Goal: Task Accomplishment & Management: Use online tool/utility

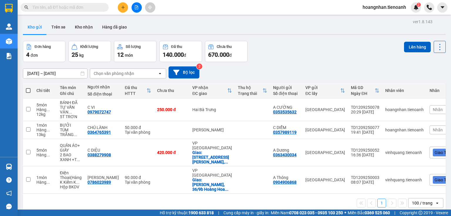
click at [146, 33] on div "Kho gửi Trên xe Kho nhận Hàng đã giao" at bounding box center [234, 28] width 422 height 16
click at [231, 72] on div "[DATE] – [DATE] Press the down arrow key to interact with the calendar and sele…" at bounding box center [234, 72] width 422 height 12
click at [305, 53] on div "Đơn hàng 4 đơn Khối lượng 25 kg Số lượng 12 món Đã thu 140.000 đ Chưa thu 670.0…" at bounding box center [234, 51] width 422 height 21
click at [147, 29] on div "Kho gửi Trên xe Kho nhận Hàng đã giao" at bounding box center [234, 28] width 422 height 16
click at [64, 24] on button "Trên xe" at bounding box center [58, 27] width 23 height 14
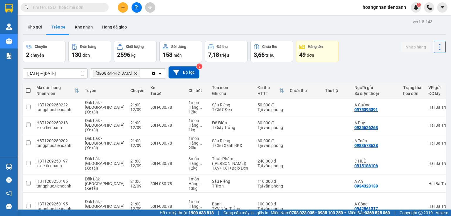
click at [166, 26] on div "Kho gửi Trên xe Kho nhận Hàng đã giao" at bounding box center [234, 28] width 422 height 16
click at [80, 29] on button "Kho nhận" at bounding box center [83, 27] width 27 height 14
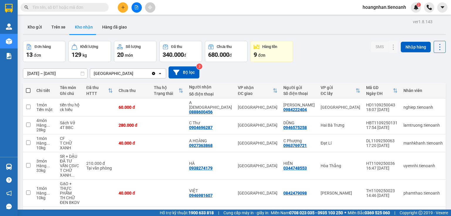
click at [163, 29] on div "Kho gửi Trên xe Kho nhận Hàng đã giao" at bounding box center [234, 28] width 422 height 16
click at [225, 66] on div "[DATE] – [DATE] Press the down arrow key to interact with the calendar and sele…" at bounding box center [234, 72] width 422 height 21
click at [277, 71] on div "[DATE] – [DATE] Press the down arrow key to interact with the calendar and sele…" at bounding box center [234, 72] width 422 height 12
drag, startPoint x: 273, startPoint y: 31, endPoint x: 214, endPoint y: 31, distance: 59.0
click at [273, 31] on div "Kho gửi Trên xe Kho nhận Hàng đã giao" at bounding box center [234, 28] width 422 height 16
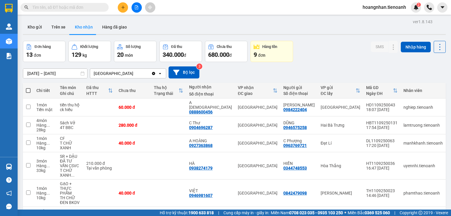
click at [214, 31] on div "Kho gửi Trên xe Kho nhận Hàng đã giao" at bounding box center [234, 28] width 422 height 16
drag, startPoint x: 182, startPoint y: 27, endPoint x: 136, endPoint y: 33, distance: 46.4
click at [180, 27] on div "Kho gửi Trên xe Kho nhận Hàng đã giao" at bounding box center [234, 28] width 422 height 16
click at [136, 33] on div "Kho gửi Trên xe Kho nhận Hàng đã giao" at bounding box center [234, 28] width 422 height 16
click at [59, 25] on button "Trên xe" at bounding box center [58, 27] width 23 height 14
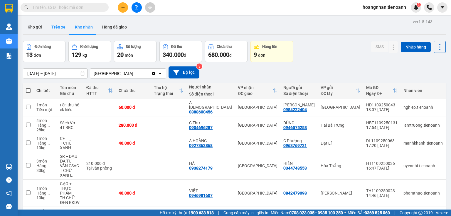
type input "[DATE] – [DATE]"
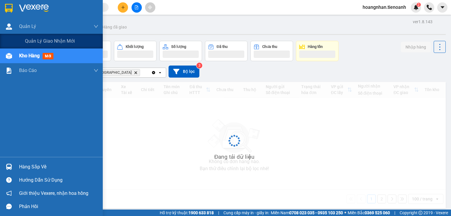
click at [202, 23] on div "Kho gửi Trên xe Kho nhận Hàng đã giao" at bounding box center [234, 28] width 422 height 16
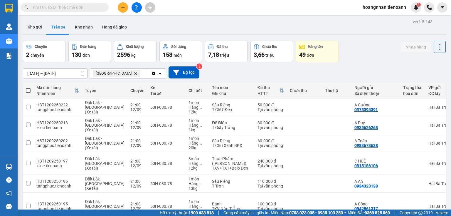
click at [366, 41] on div "Chuyến 2 chuyến Đơn hàng 130 đơn Khối lượng 2596 kg Số lượng 158 món Đã thu 7,1…" at bounding box center [234, 51] width 422 height 21
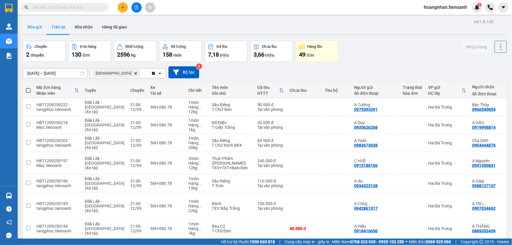
click at [38, 24] on button "Kho gửi" at bounding box center [35, 27] width 24 height 14
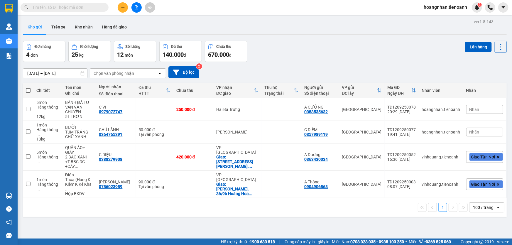
click at [143, 28] on div "Kho gửi Trên xe Kho nhận Hàng đã giao" at bounding box center [265, 28] width 484 height 16
click at [168, 36] on div "ver 1.8.143 Kho gửi Trên xe Kho nhận Hàng đã giao Đơn hàng 4 đơn Khối lượng 25 …" at bounding box center [265, 140] width 488 height 245
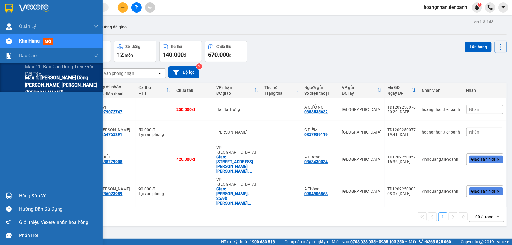
drag, startPoint x: 35, startPoint y: 86, endPoint x: 101, endPoint y: 67, distance: 68.3
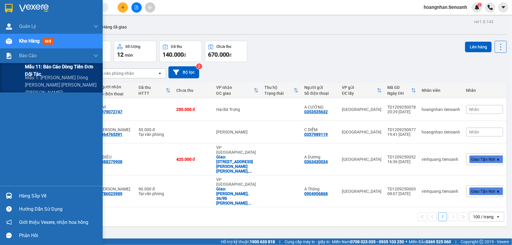
click at [36, 86] on span "Mẫu 1: Báo cáo dòng tiền theo nhân viên ([PERSON_NAME])" at bounding box center [61, 85] width 73 height 22
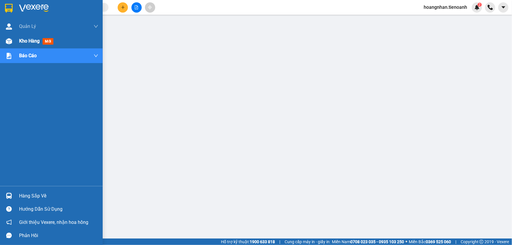
click at [26, 44] on div "Kho hàng mới" at bounding box center [37, 40] width 37 height 7
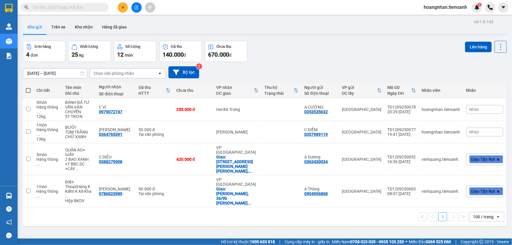
click at [317, 58] on div "Đơn hàng 4 đơn Khối lượng 25 kg Số lượng 12 món Đã thu 140.000 đ Chưa thu 670.0…" at bounding box center [265, 51] width 484 height 21
click at [238, 71] on div "[DATE] – [DATE] Press the down arrow key to interact with the calendar and sele…" at bounding box center [265, 72] width 484 height 12
click at [277, 43] on div "Đơn hàng 4 đơn Khối lượng 25 kg Số lượng 12 món Đã thu 140.000 đ Chưa thu 670.0…" at bounding box center [265, 51] width 484 height 21
click at [235, 66] on div "[DATE] – [DATE] Press the down arrow key to interact with the calendar and sele…" at bounding box center [265, 72] width 484 height 12
click at [271, 42] on div "Đơn hàng 4 đơn Khối lượng 25 kg Số lượng 12 món Đã thu 140.000 đ Chưa thu 670.0…" at bounding box center [265, 51] width 484 height 21
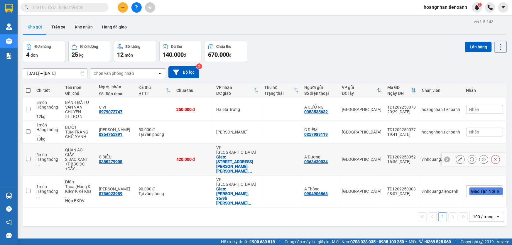
drag, startPoint x: 163, startPoint y: 158, endPoint x: 171, endPoint y: 176, distance: 19.5
click at [163, 158] on td at bounding box center [155, 159] width 38 height 32
checkbox input "true"
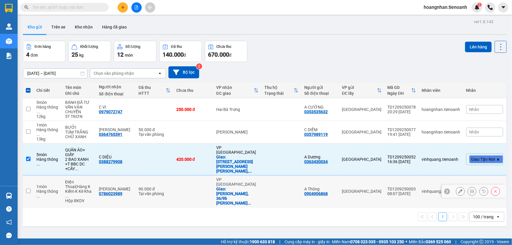
click at [178, 189] on td at bounding box center [193, 191] width 40 height 32
checkbox input "true"
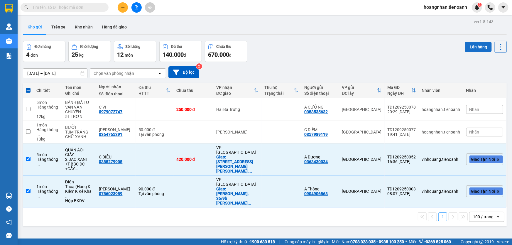
click at [469, 47] on button "Lên hàng" at bounding box center [478, 47] width 27 height 11
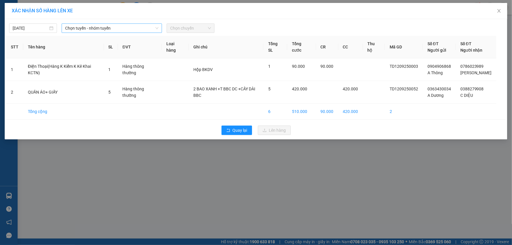
click at [97, 32] on span "Chọn tuyến - nhóm tuyến" at bounding box center [111, 28] width 93 height 9
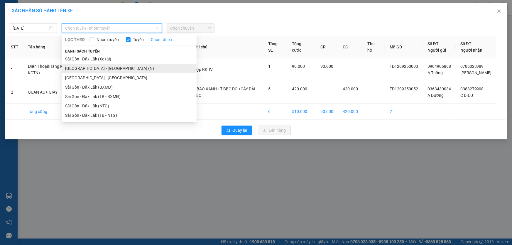
click at [93, 66] on li "Sài Gòn - Đà Lạt (N)" at bounding box center [129, 68] width 135 height 9
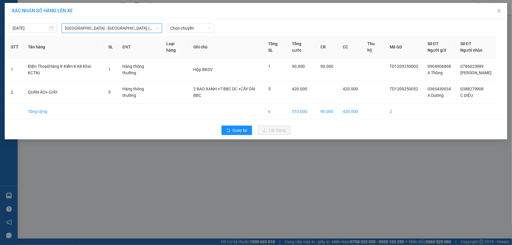
click at [154, 26] on span "Sài Gòn - Đà Lạt (N)" at bounding box center [111, 28] width 93 height 9
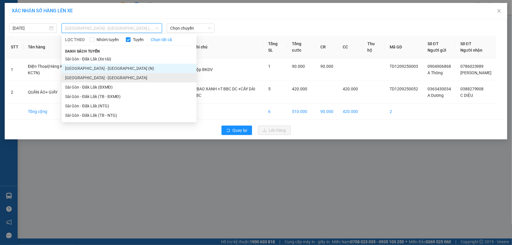
click at [107, 77] on li "Sài Gòn - Đà Lạt" at bounding box center [129, 77] width 135 height 9
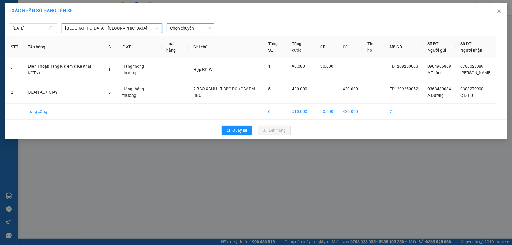
click at [175, 30] on span "Chọn chuyến" at bounding box center [190, 28] width 41 height 9
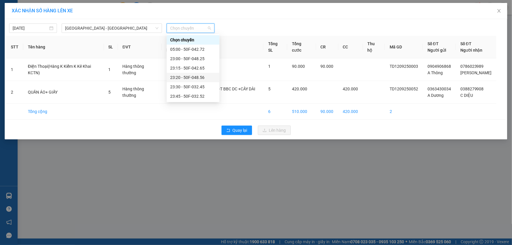
click at [199, 80] on div "23:20 - 50F-048.56" at bounding box center [193, 77] width 46 height 6
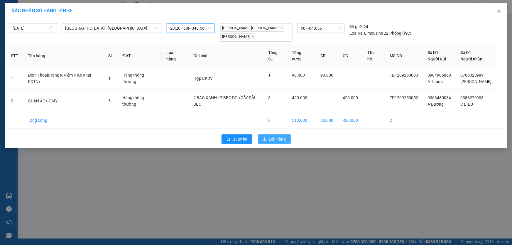
click at [279, 140] on span "Lên hàng" at bounding box center [277, 139] width 17 height 6
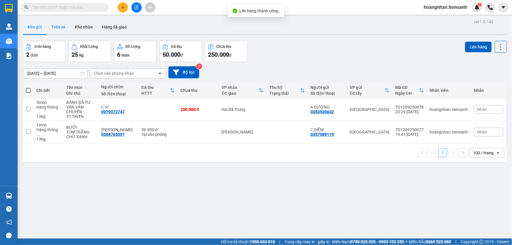
click at [57, 32] on button "Trên xe" at bounding box center [58, 27] width 23 height 14
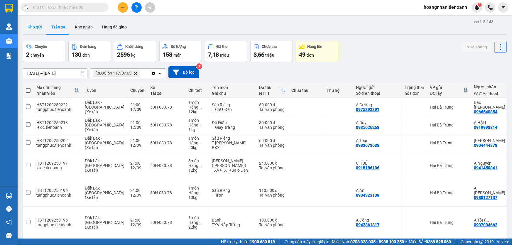
click at [39, 30] on button "Kho gửi" at bounding box center [35, 27] width 24 height 14
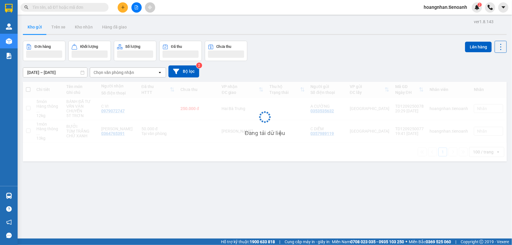
click at [39, 30] on button "Kho gửi" at bounding box center [35, 27] width 24 height 14
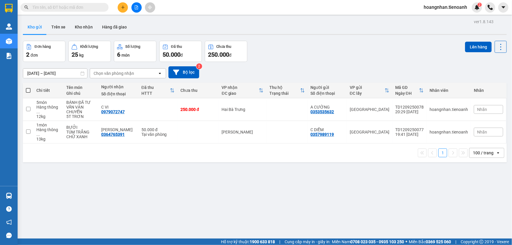
click at [39, 30] on button "Kho gửi" at bounding box center [35, 27] width 24 height 14
click at [162, 21] on div "Kho gửi Trên xe Kho nhận Hàng đã giao" at bounding box center [265, 28] width 484 height 16
click at [150, 26] on div "Kho gửi Trên xe Kho nhận Hàng đã giao" at bounding box center [265, 28] width 484 height 16
